Goal: Task Accomplishment & Management: Use online tool/utility

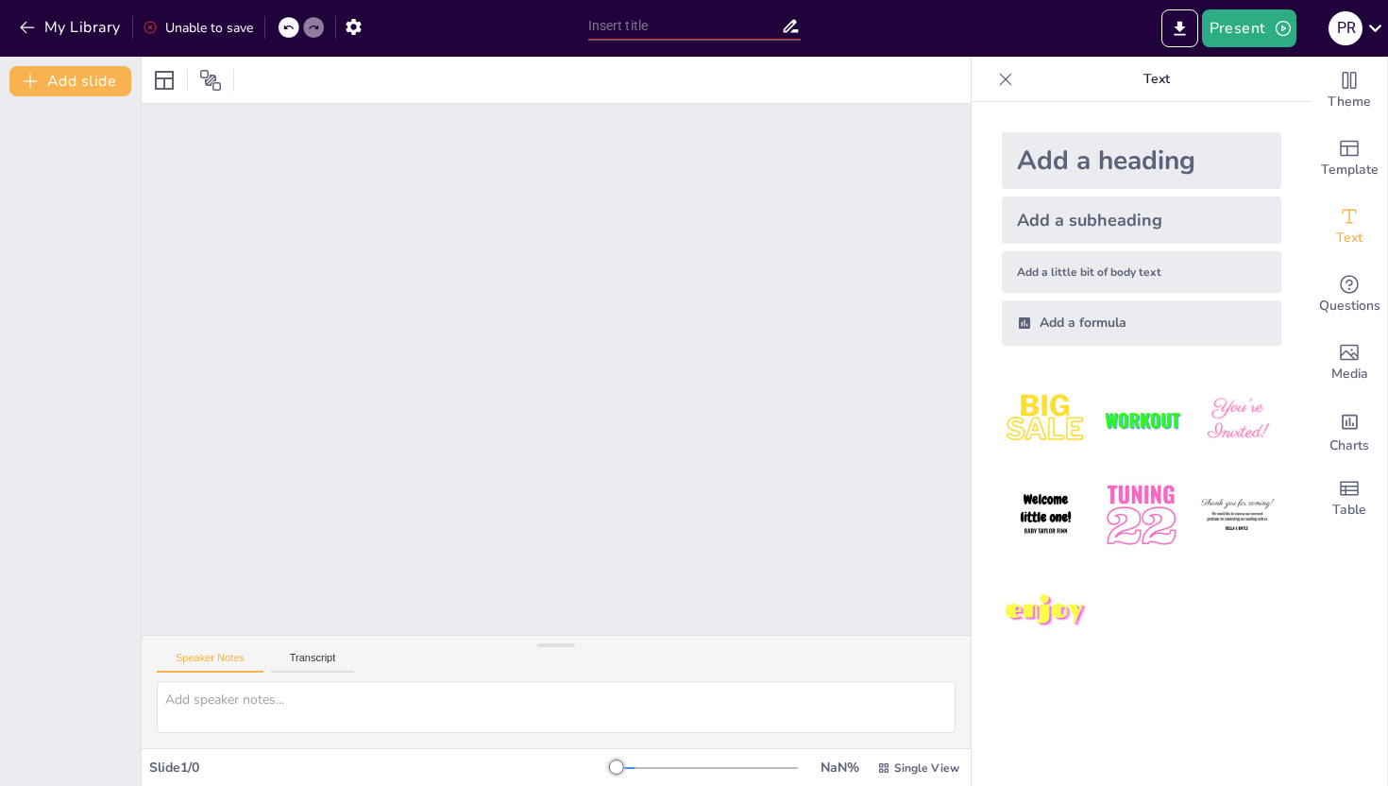
click at [516, 202] on div at bounding box center [556, 369] width 829 height 531
click at [103, 87] on button "Add slide" at bounding box center [70, 81] width 122 height 30
click at [100, 78] on button "Add slide" at bounding box center [70, 81] width 122 height 30
click at [1061, 147] on div "Add a heading" at bounding box center [1141, 160] width 279 height 57
drag, startPoint x: 618, startPoint y: 767, endPoint x: 653, endPoint y: 767, distance: 34.9
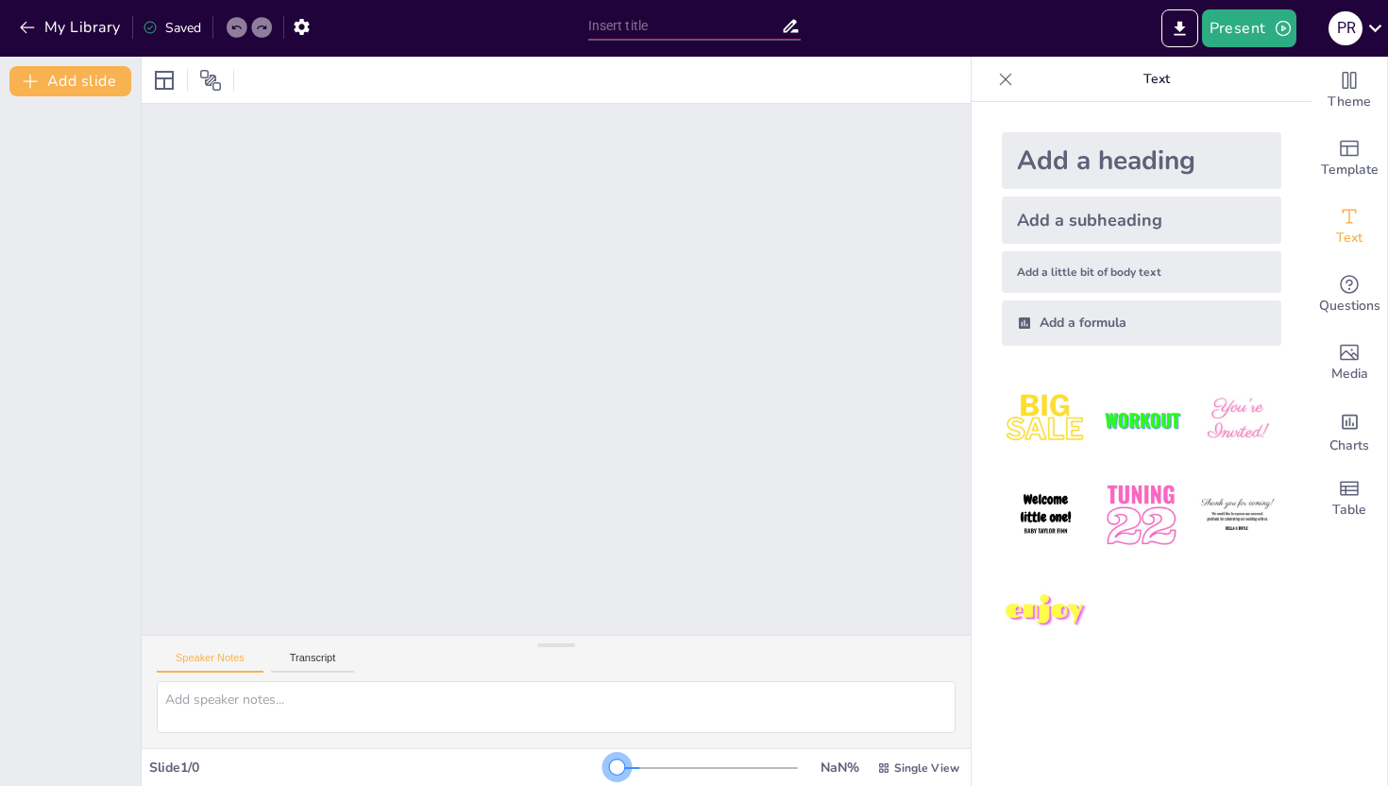
click at [653, 767] on div at bounding box center [707, 767] width 181 height 15
drag, startPoint x: 623, startPoint y: 764, endPoint x: 659, endPoint y: 764, distance: 35.9
click at [659, 764] on div at bounding box center [707, 767] width 181 height 15
